Goal: Transaction & Acquisition: Obtain resource

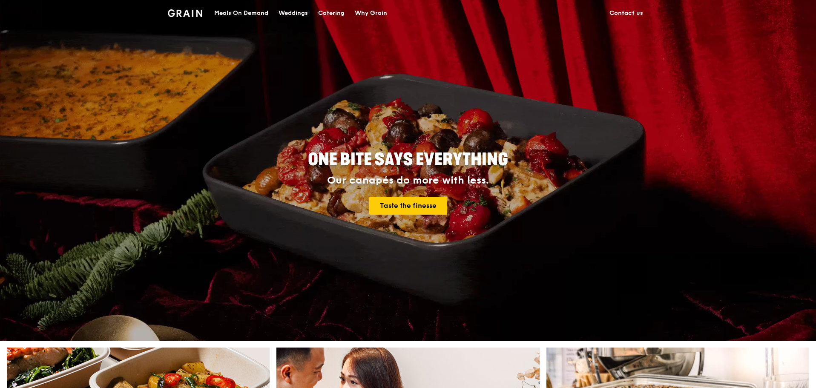
click at [336, 12] on div "Catering" at bounding box center [331, 13] width 26 height 26
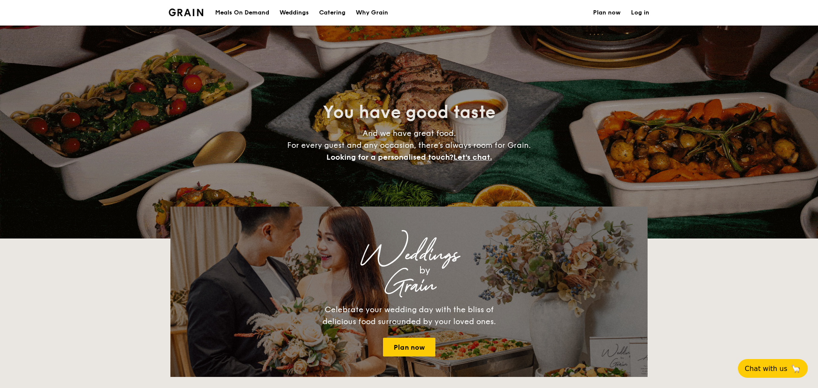
select select
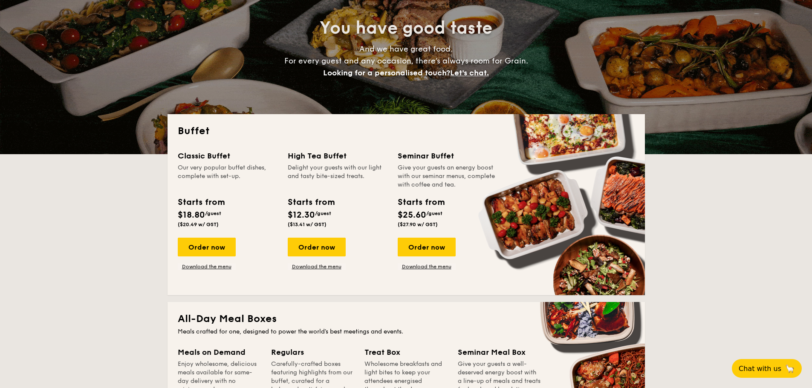
scroll to position [85, 0]
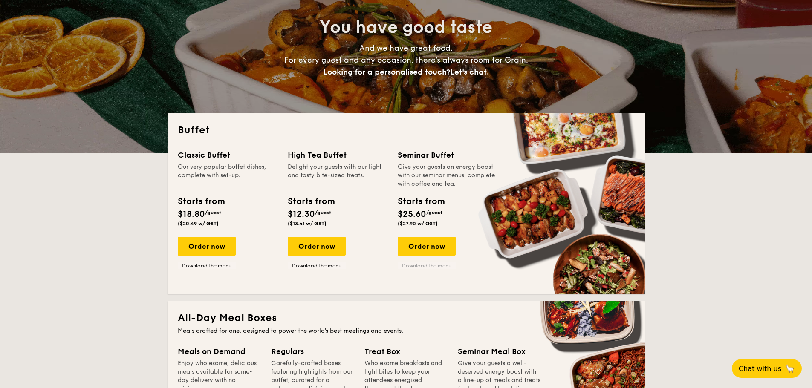
click at [428, 266] on link "Download the menu" at bounding box center [427, 266] width 58 height 7
click at [202, 267] on link "Download the menu" at bounding box center [207, 266] width 58 height 7
